Goal: Transaction & Acquisition: Purchase product/service

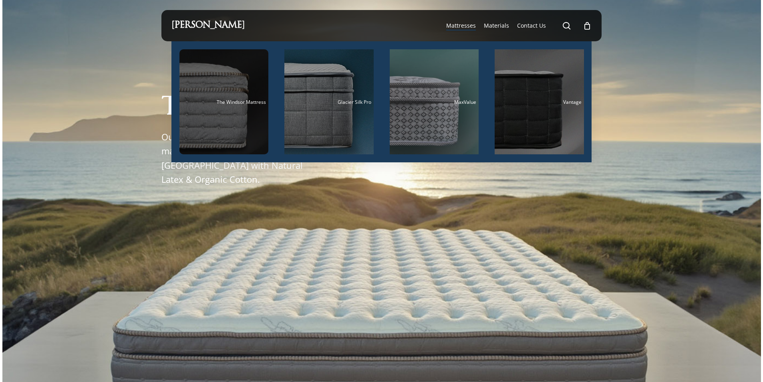
click at [242, 113] on div "Main Menu" at bounding box center [224, 101] width 89 height 105
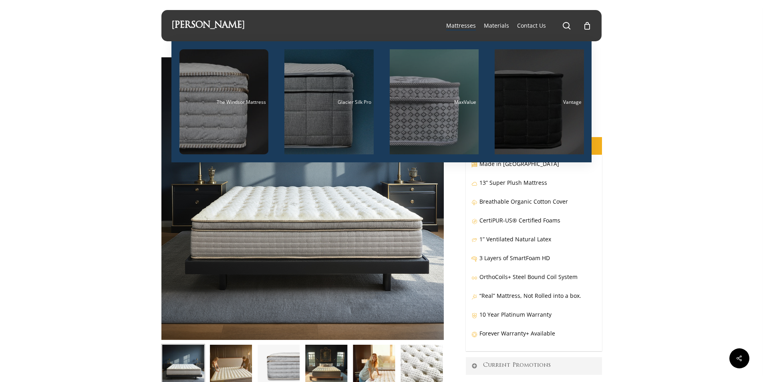
click at [517, 127] on div "Main Menu" at bounding box center [539, 101] width 89 height 105
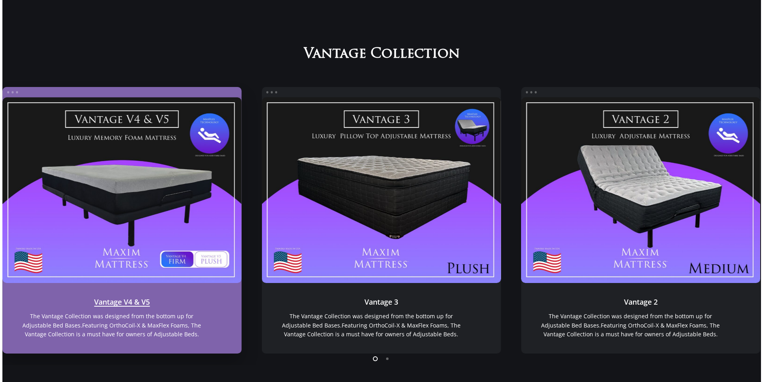
scroll to position [715, 0]
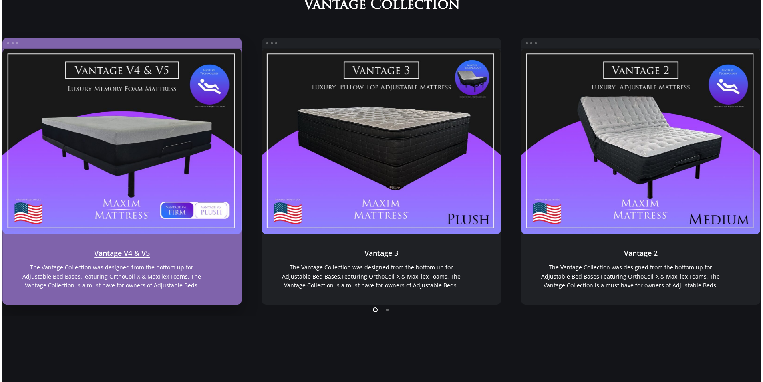
click at [176, 135] on link "Vantage V4 & V5" at bounding box center [122, 141] width 240 height 186
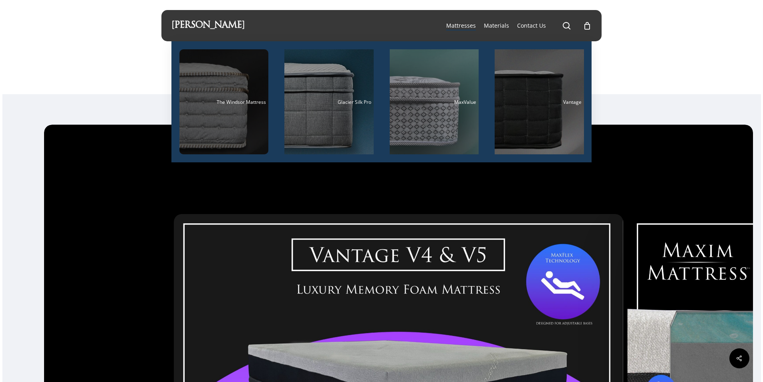
click at [211, 114] on div "Main Menu" at bounding box center [224, 101] width 89 height 105
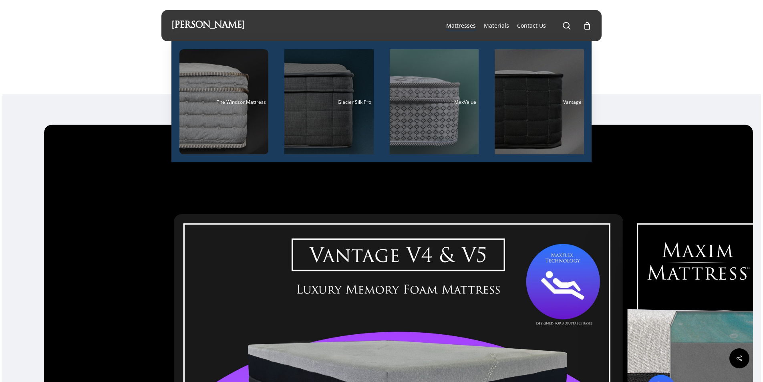
click at [366, 91] on div "Main Menu" at bounding box center [329, 101] width 89 height 105
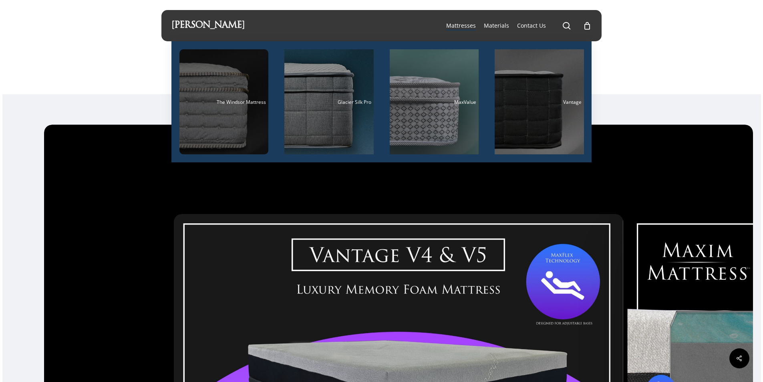
click at [246, 100] on span "The Windsor Mattress" at bounding box center [241, 102] width 49 height 7
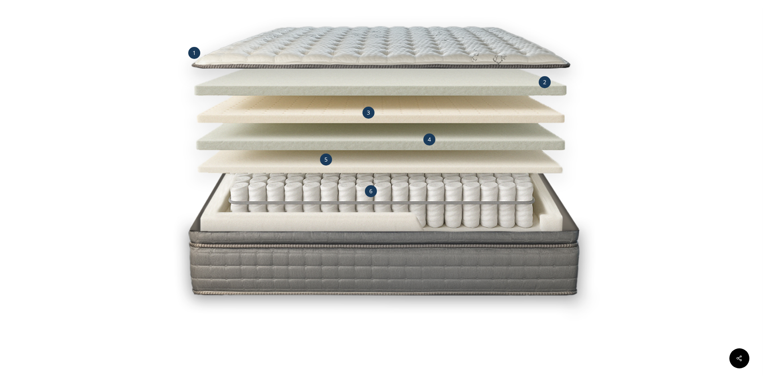
scroll to position [842, 0]
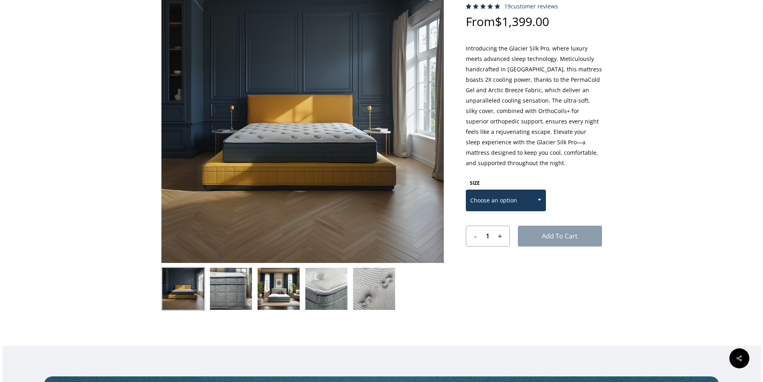
scroll to position [80, 0]
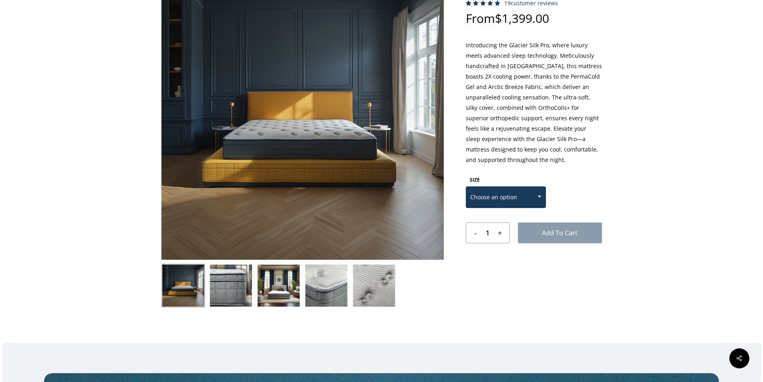
click at [521, 196] on span "Choose an option" at bounding box center [505, 197] width 79 height 17
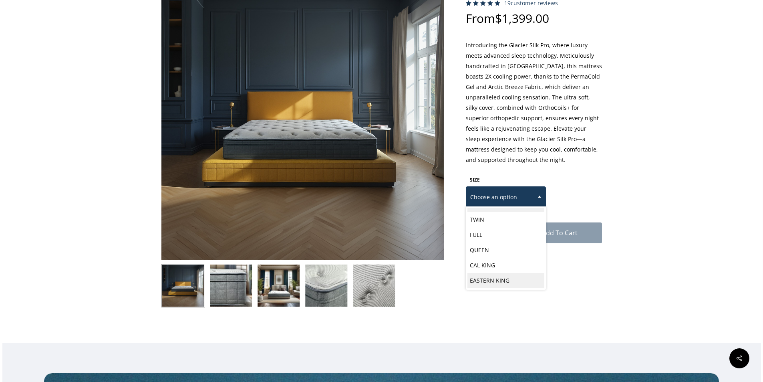
select select "EASTERN KING"
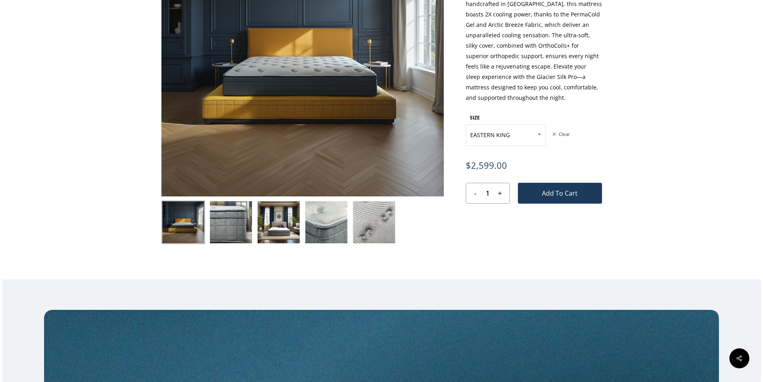
scroll to position [160, 0]
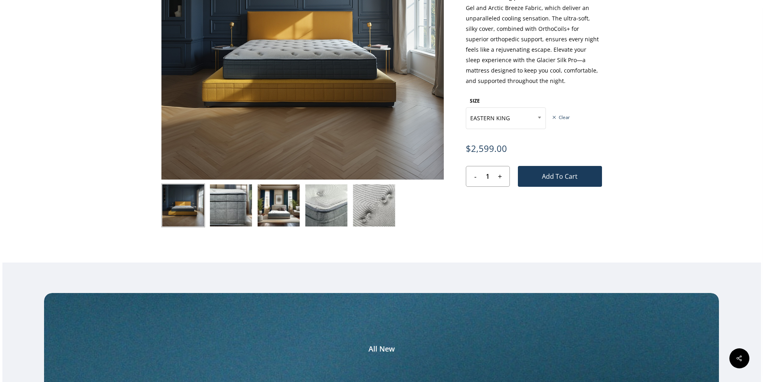
click at [214, 214] on img at bounding box center [231, 206] width 44 height 44
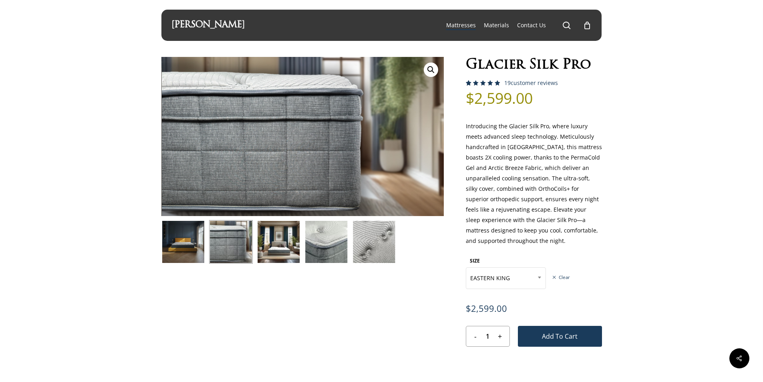
scroll to position [0, 0]
click at [279, 237] on img at bounding box center [279, 242] width 44 height 44
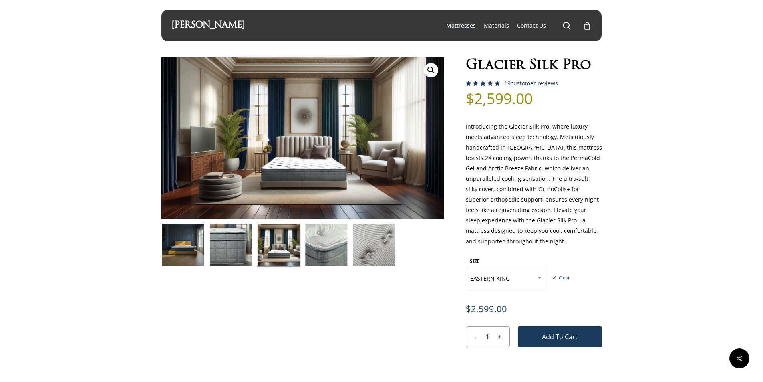
click at [305, 238] on img at bounding box center [327, 245] width 44 height 44
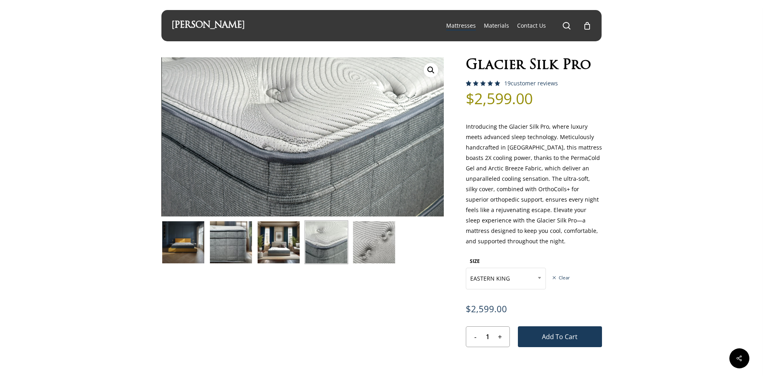
click at [335, 237] on img at bounding box center [327, 242] width 44 height 44
click at [359, 236] on img at bounding box center [374, 242] width 44 height 44
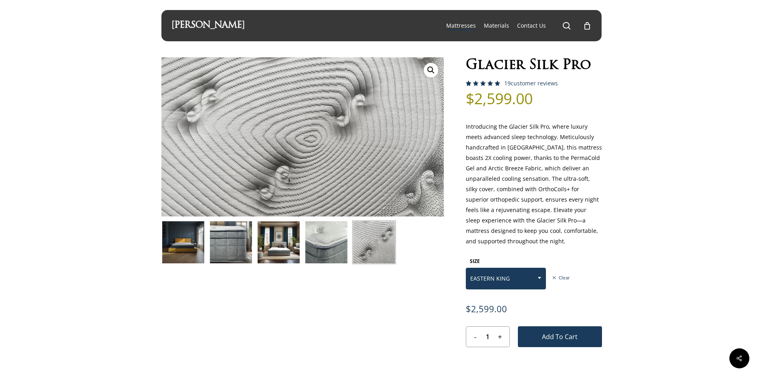
click at [516, 284] on span "EASTERN KING" at bounding box center [505, 278] width 79 height 17
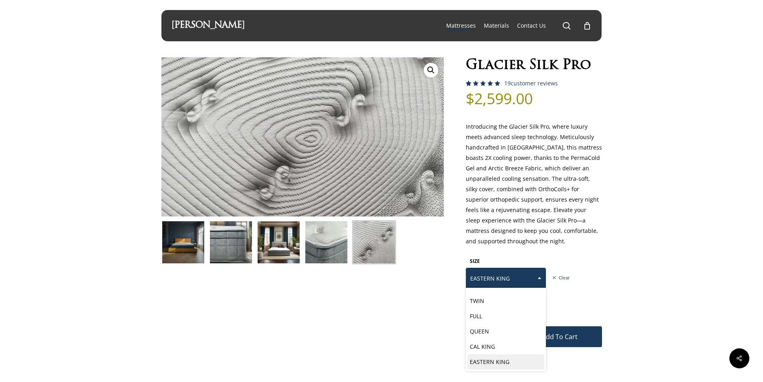
click at [516, 284] on span "EASTERN KING" at bounding box center [505, 278] width 79 height 17
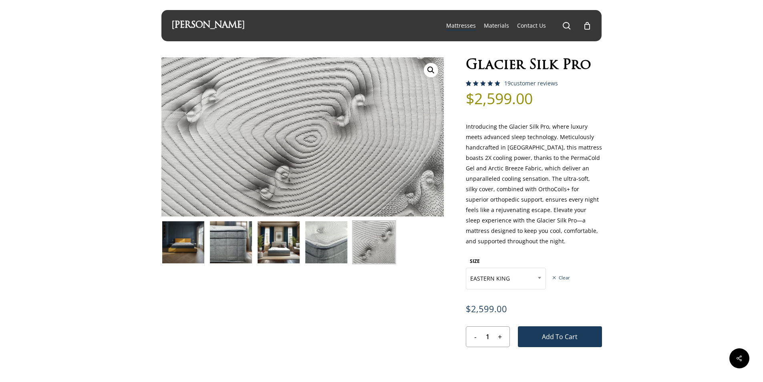
click at [228, 234] on img at bounding box center [231, 242] width 44 height 44
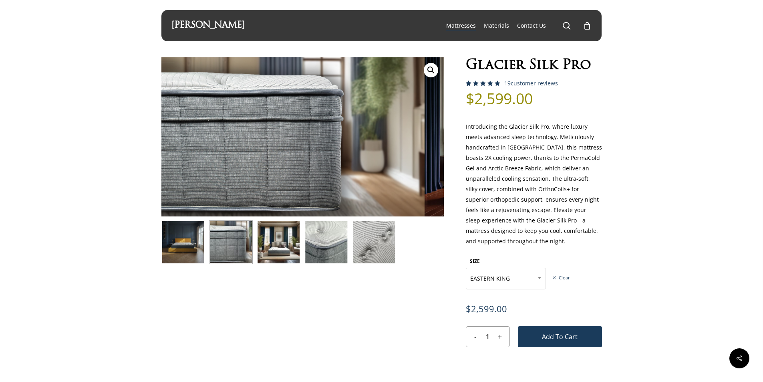
click at [265, 233] on img at bounding box center [279, 242] width 44 height 44
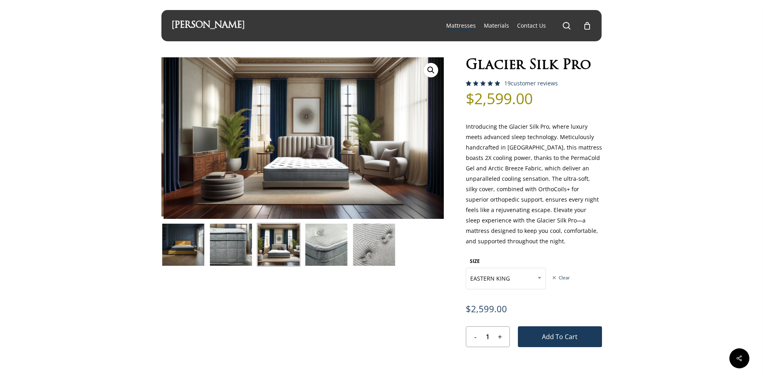
click at [300, 230] on img at bounding box center [279, 245] width 44 height 44
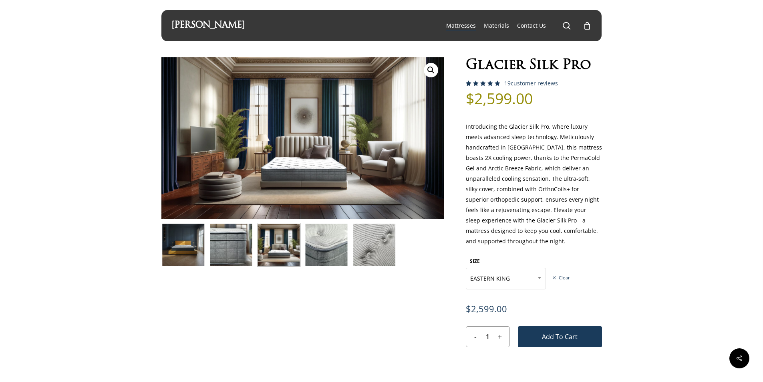
click at [330, 228] on img at bounding box center [327, 245] width 44 height 44
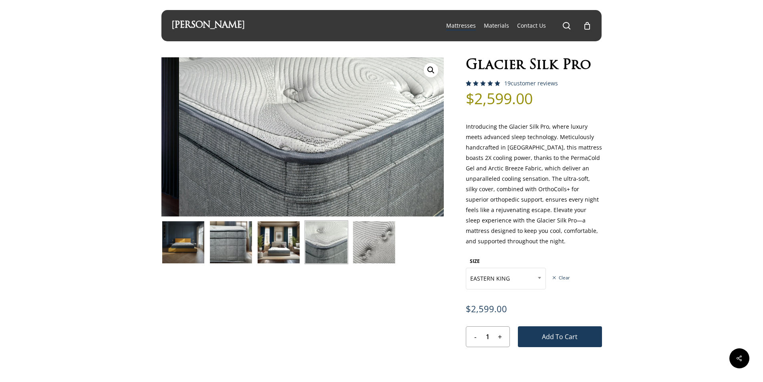
click at [375, 240] on img at bounding box center [374, 242] width 44 height 44
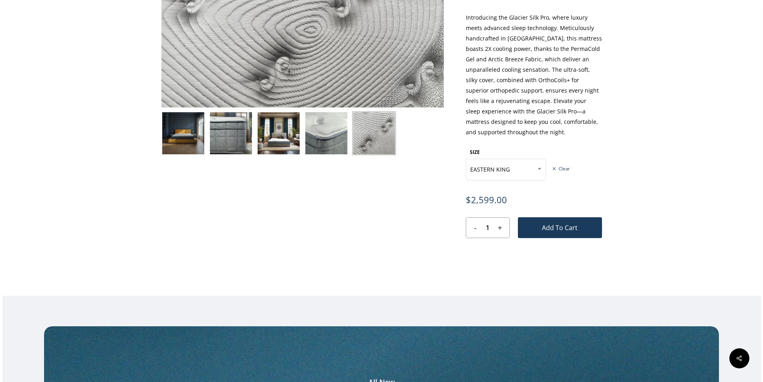
scroll to position [0, 0]
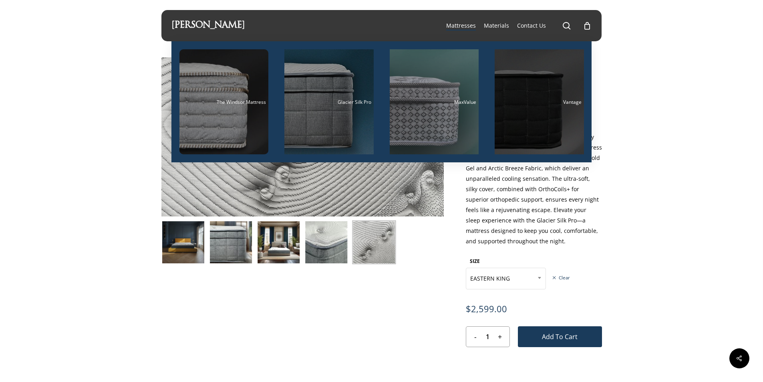
click at [504, 112] on div "Main Menu" at bounding box center [539, 101] width 89 height 105
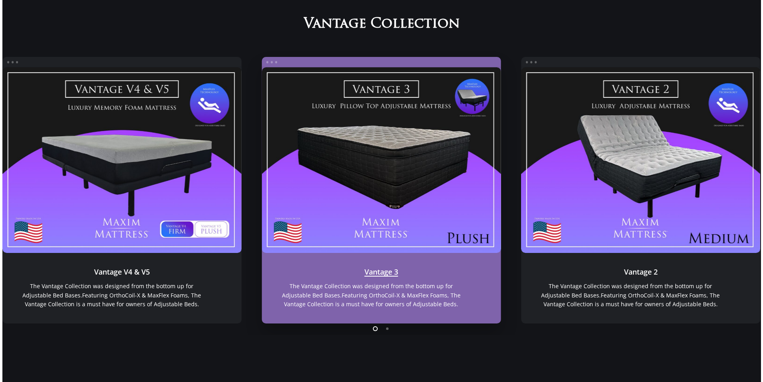
scroll to position [755, 0]
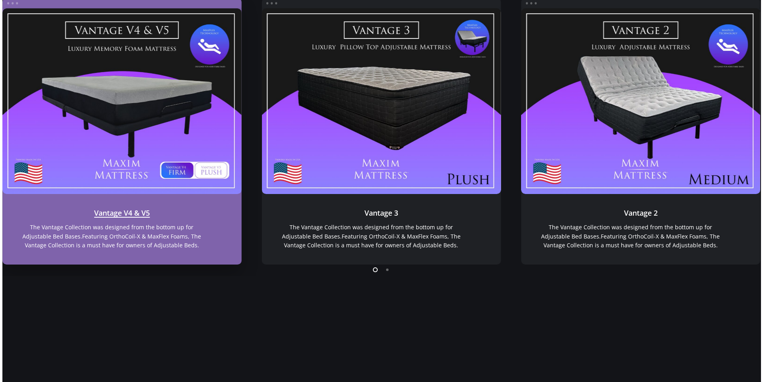
click at [126, 152] on link "Vantage V4 & V5" at bounding box center [122, 101] width 240 height 186
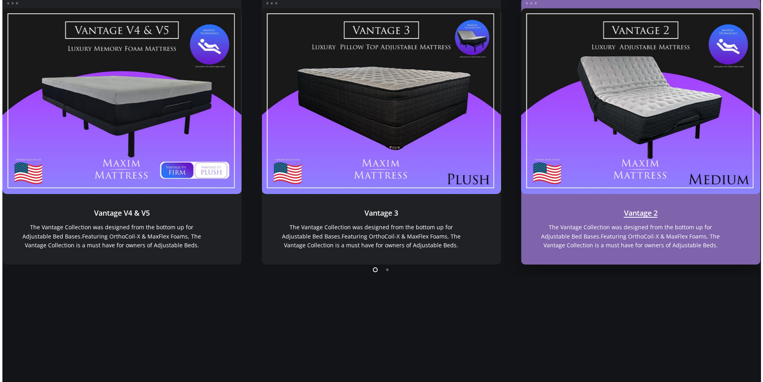
click at [577, 86] on link "Vantage 2" at bounding box center [641, 101] width 240 height 186
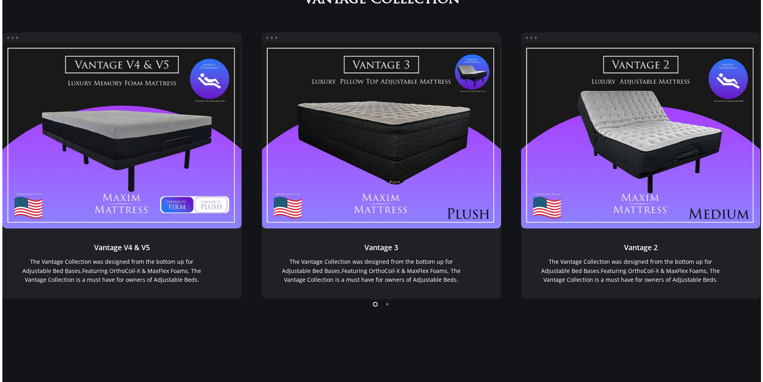
scroll to position [674, 0]
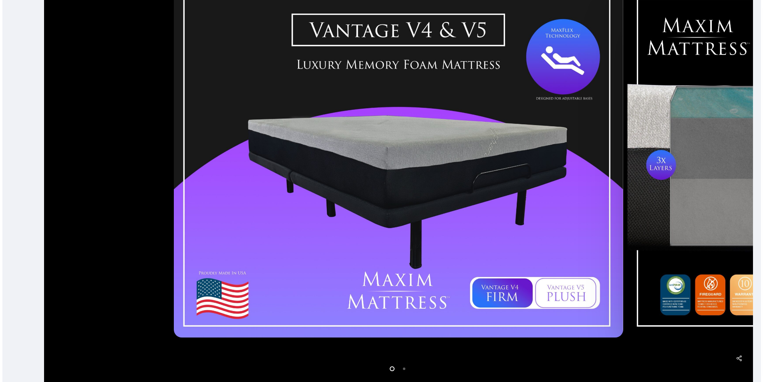
scroll to position [240, 0]
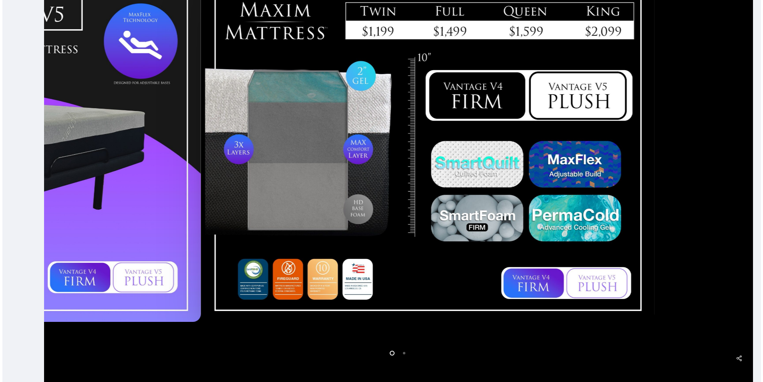
click at [244, 183] on div at bounding box center [430, 147] width 454 height 355
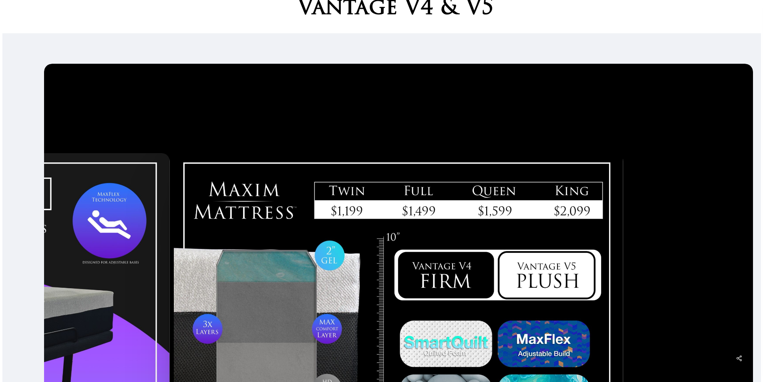
scroll to position [47, 0]
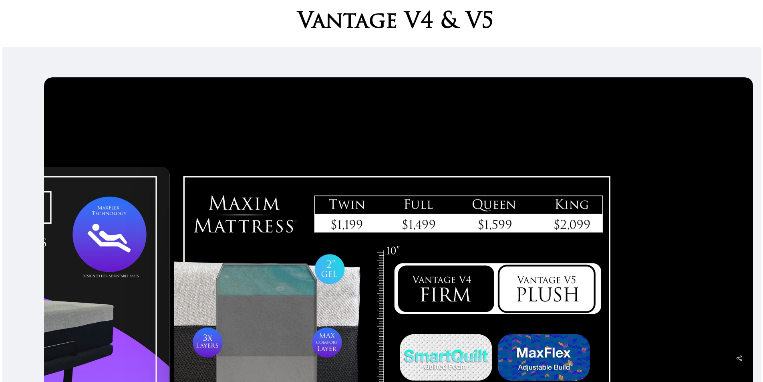
drag, startPoint x: 634, startPoint y: 223, endPoint x: 38, endPoint y: 163, distance: 599.4
click at [32, 164] on div at bounding box center [381, 340] width 759 height 527
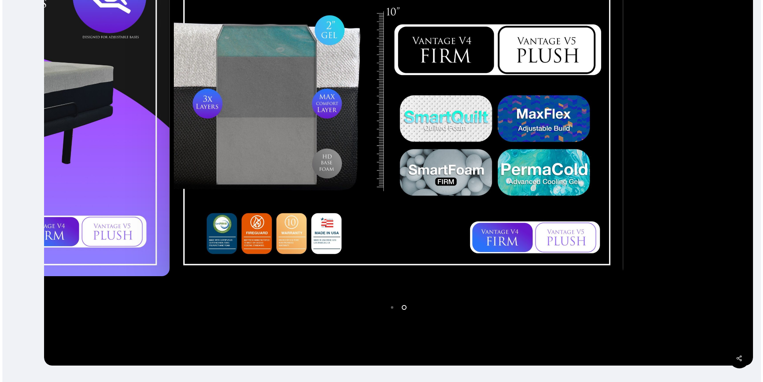
scroll to position [328, 0]
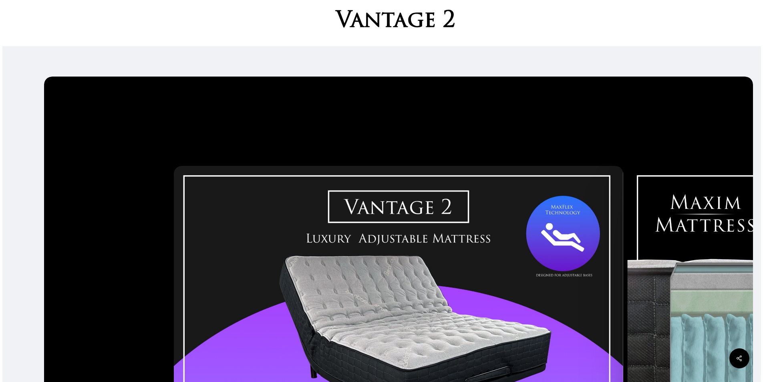
scroll to position [200, 0]
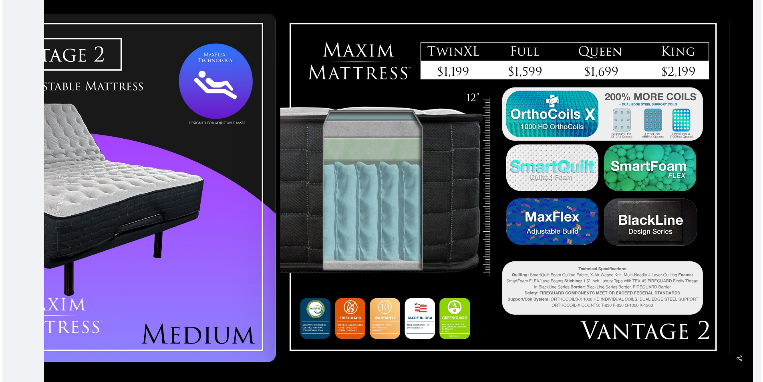
click at [145, 191] on div at bounding box center [51, 187] width 454 height 355
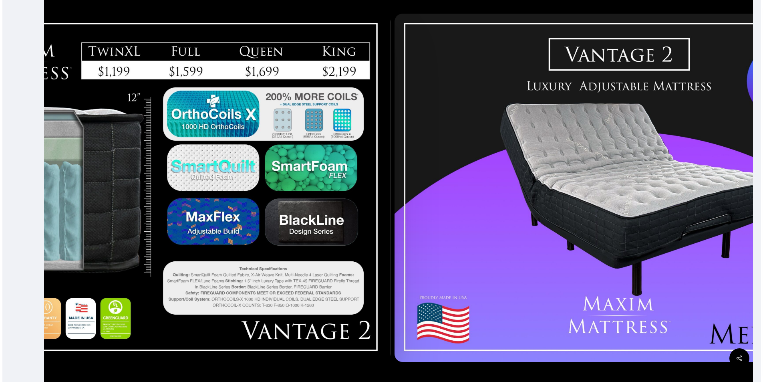
click at [2, 110] on div at bounding box center [381, 187] width 759 height 527
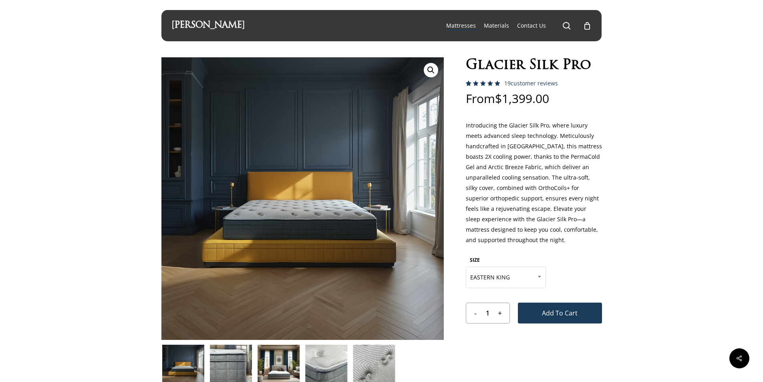
select select "EASTERN KING"
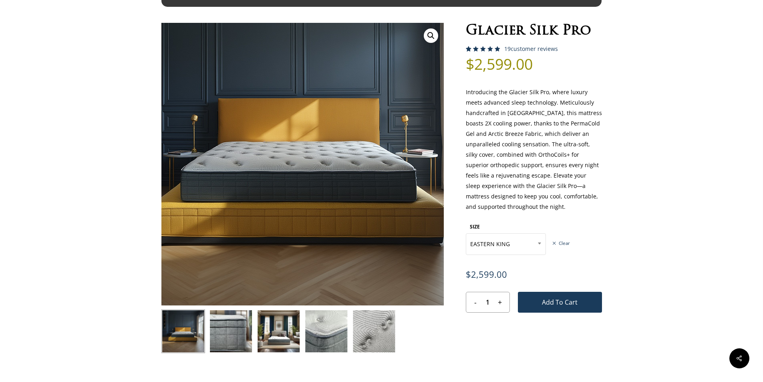
scroll to position [80, 0]
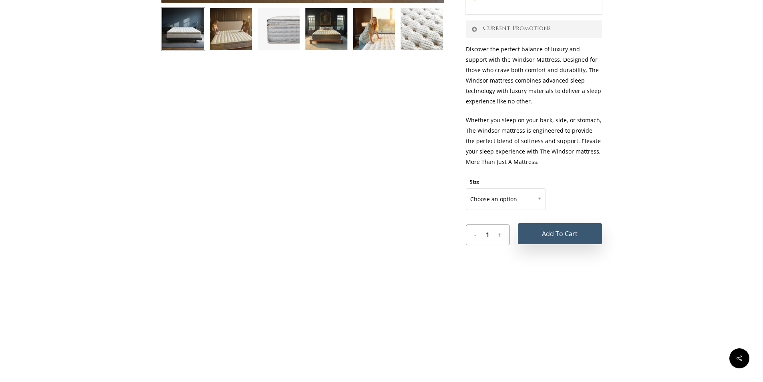
scroll to position [441, 0]
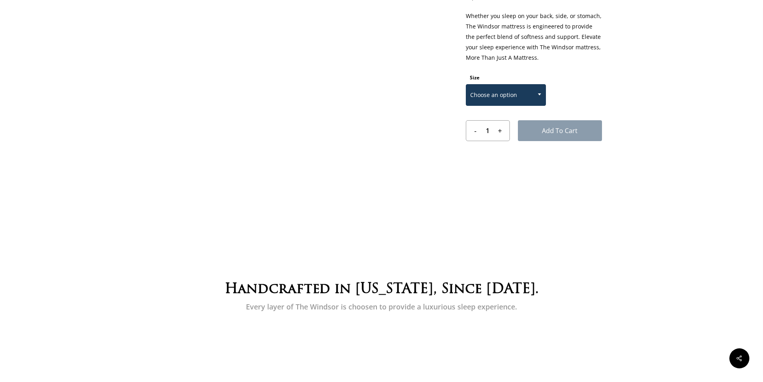
drag, startPoint x: 502, startPoint y: 90, endPoint x: 506, endPoint y: 90, distance: 4.0
click at [503, 90] on span "Choose an option" at bounding box center [505, 95] width 79 height 17
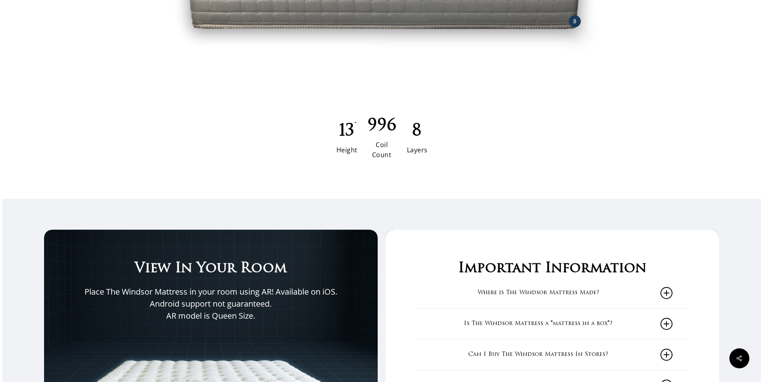
scroll to position [1282, 0]
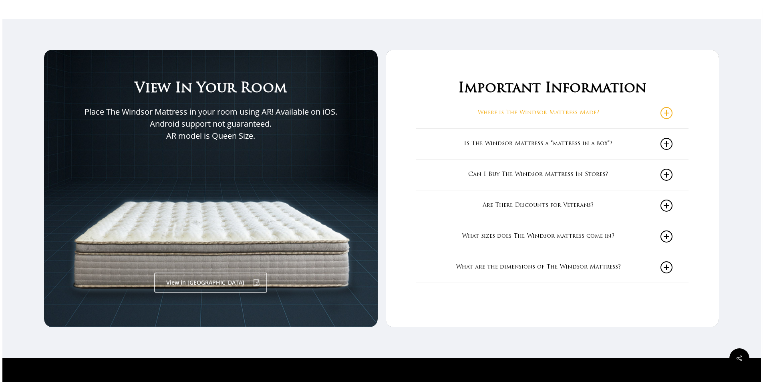
click at [627, 121] on link "Where is The Windsor Mattress Made?" at bounding box center [552, 113] width 240 height 30
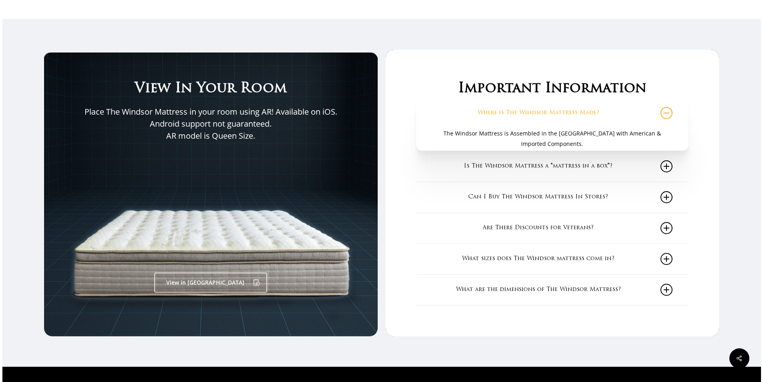
click at [627, 120] on link "Where is The Windsor Mattress Made?" at bounding box center [552, 113] width 240 height 30
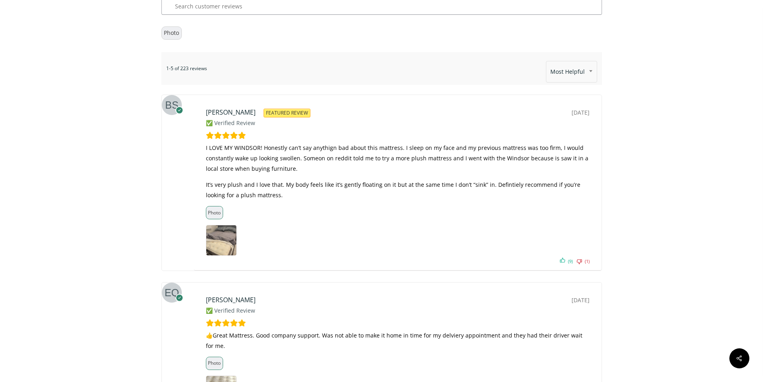
scroll to position [4729, 0]
